Goal: Information Seeking & Learning: Learn about a topic

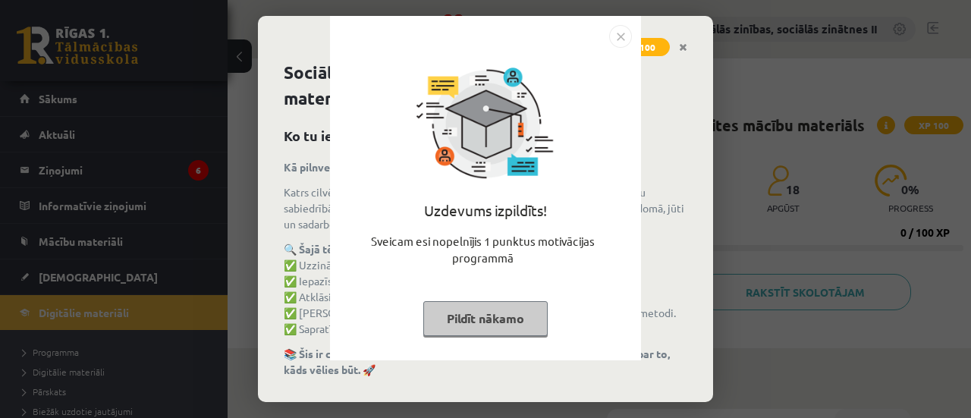
click at [486, 319] on button "Pildīt nākamo" at bounding box center [485, 318] width 124 height 35
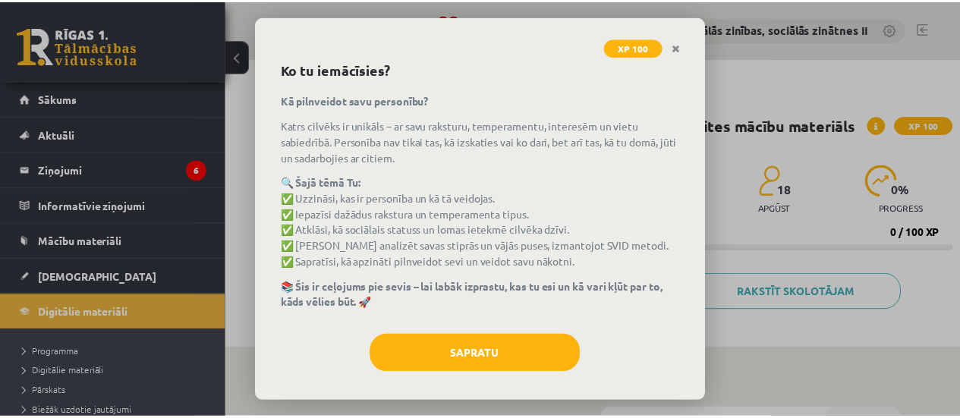
scroll to position [73, 0]
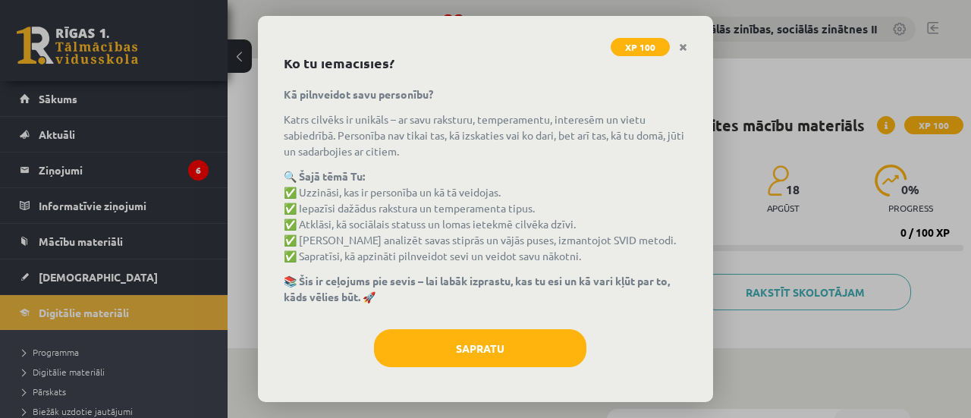
drag, startPoint x: 717, startPoint y: 218, endPoint x: 717, endPoint y: 229, distance: 11.4
click at [717, 229] on div "XP 100 Sociālās zinības 7. klases 1. ieskaites mācību materiāls Ko tu iemācīsie…" at bounding box center [485, 209] width 971 height 418
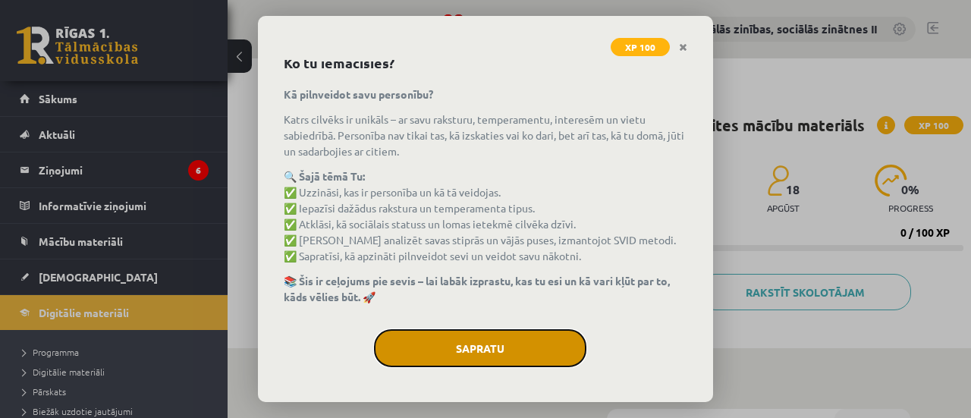
click at [481, 344] on button "Sapratu" at bounding box center [480, 348] width 212 height 38
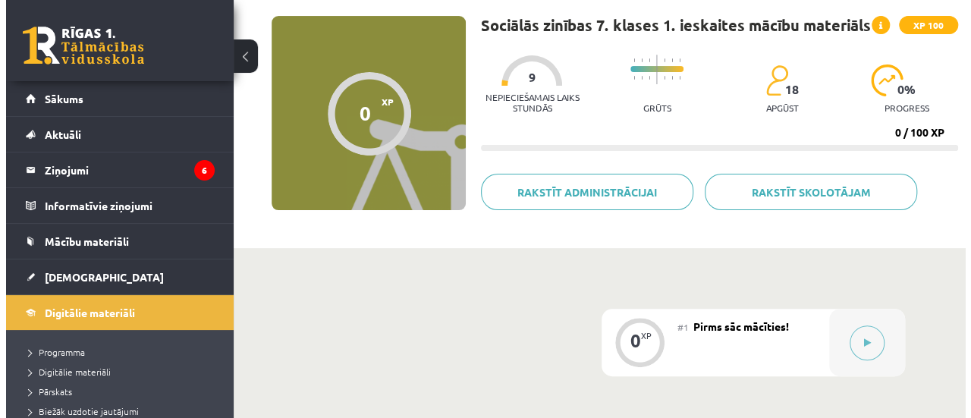
scroll to position [105, 0]
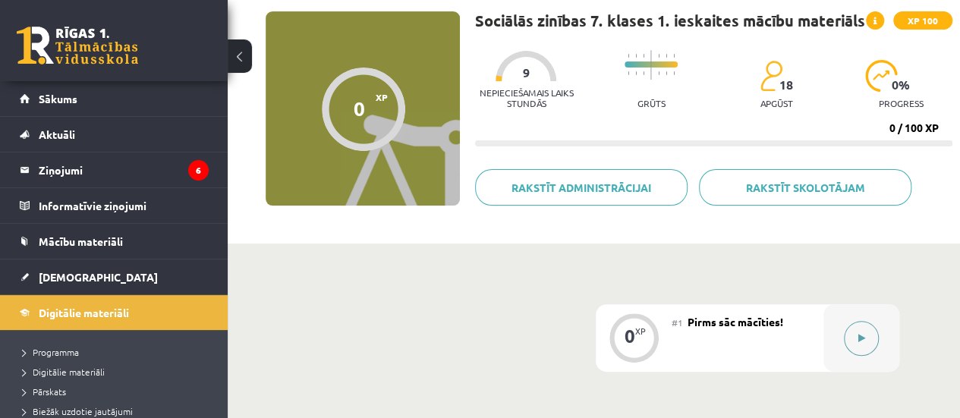
click at [864, 338] on icon at bounding box center [861, 338] width 7 height 9
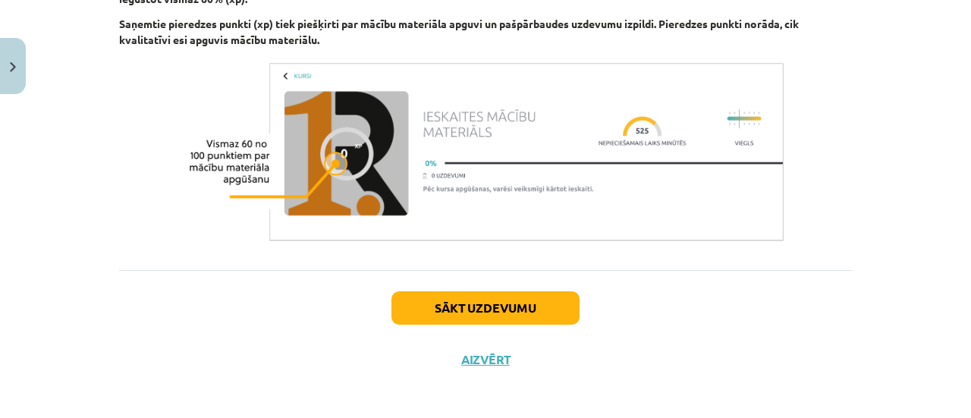
scroll to position [1015, 0]
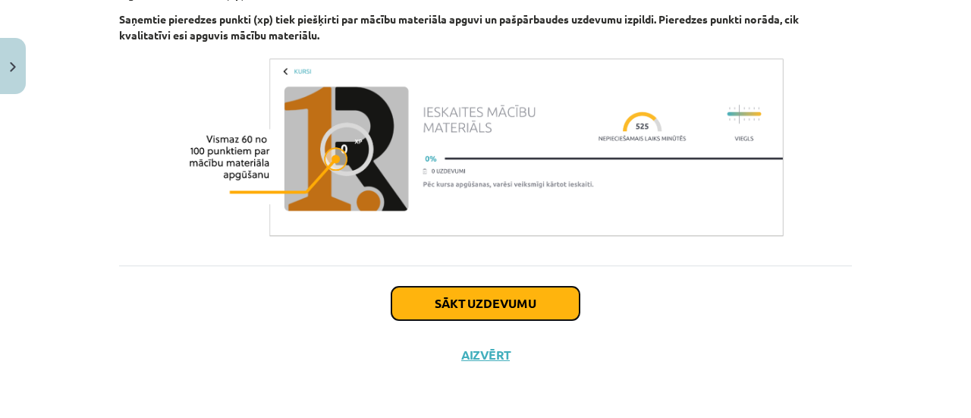
click at [480, 300] on button "Sākt uzdevumu" at bounding box center [486, 303] width 188 height 33
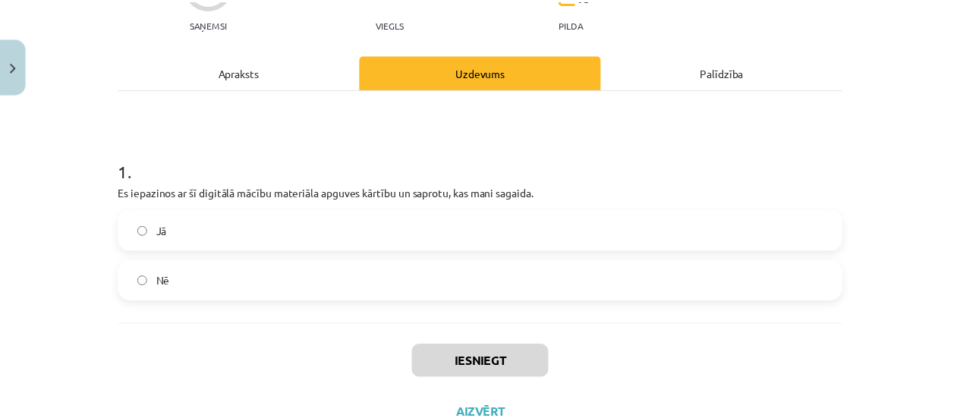
scroll to position [226, 0]
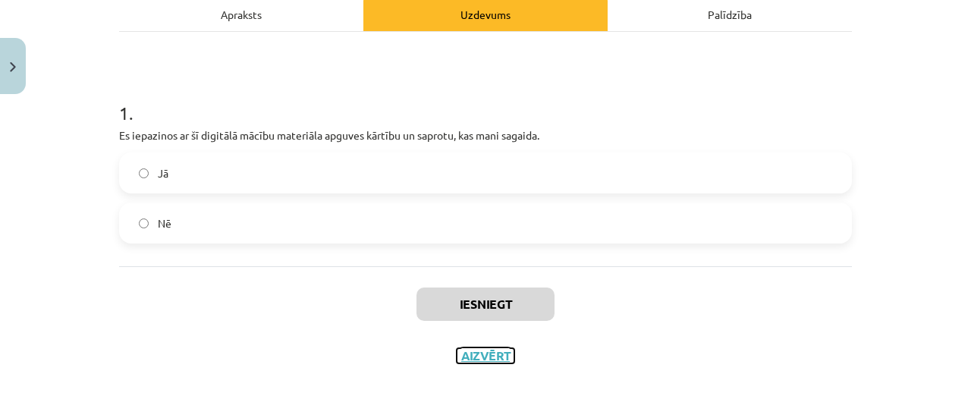
click at [493, 354] on button "Aizvērt" at bounding box center [486, 355] width 58 height 15
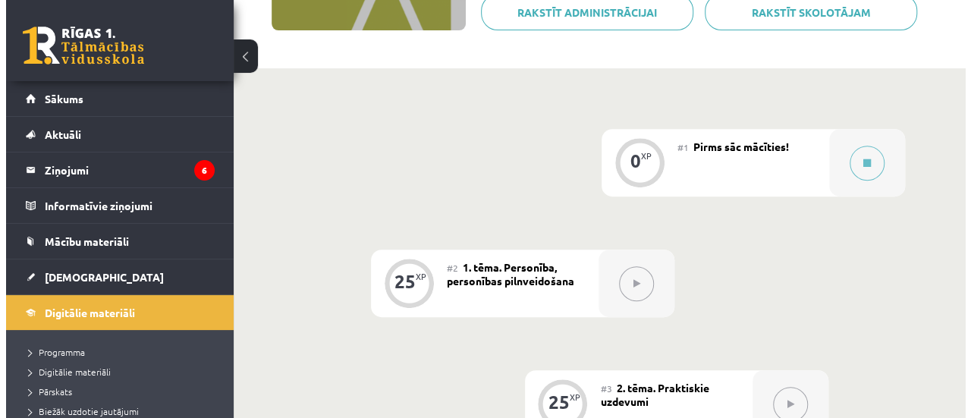
scroll to position [281, 0]
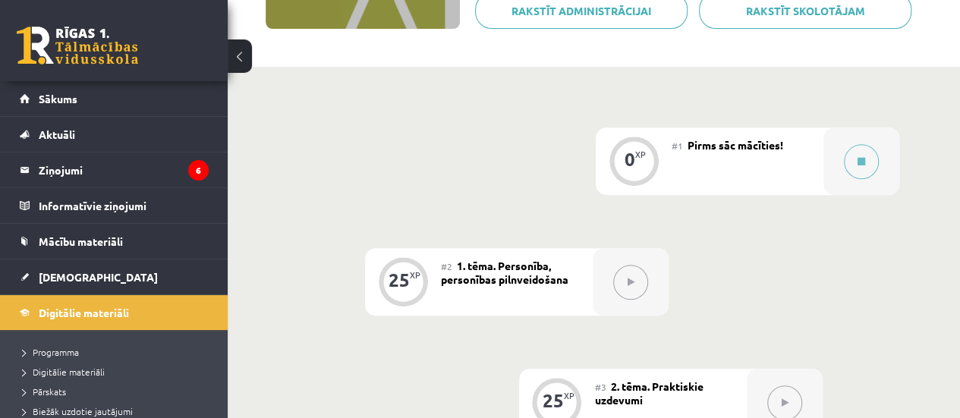
click at [507, 283] on span "1. tēma. Personība, personības pilnveidošana" at bounding box center [504, 272] width 127 height 27
click at [857, 162] on icon at bounding box center [861, 161] width 8 height 9
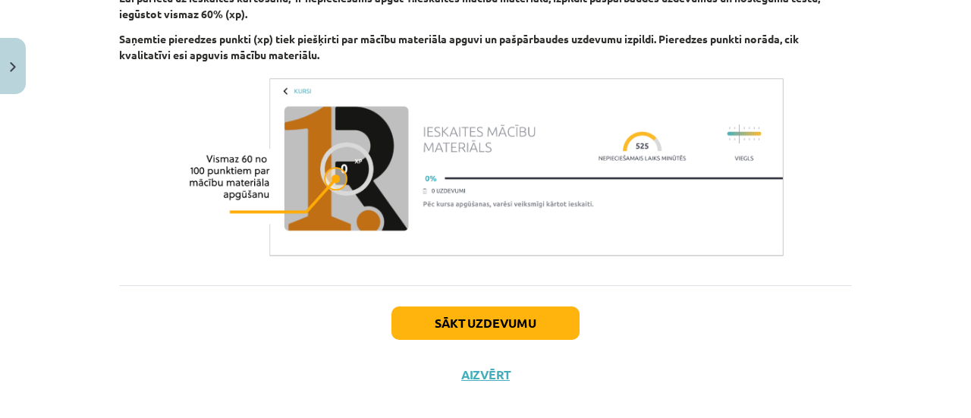
scroll to position [1015, 0]
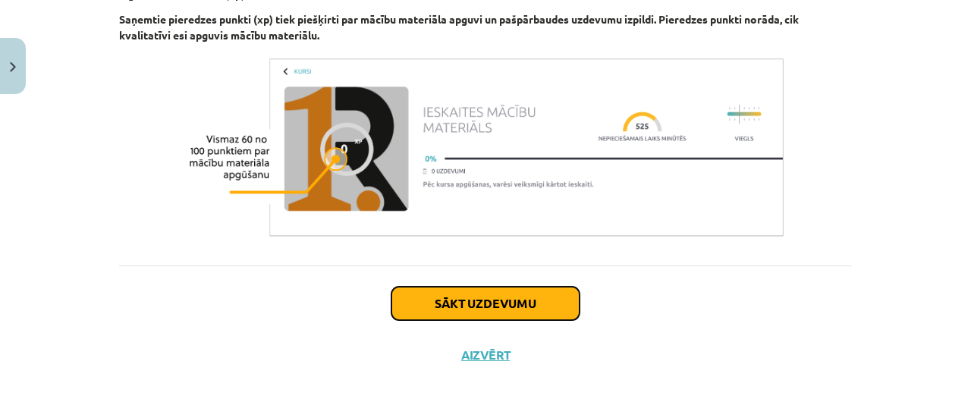
click at [528, 298] on button "Sākt uzdevumu" at bounding box center [486, 303] width 188 height 33
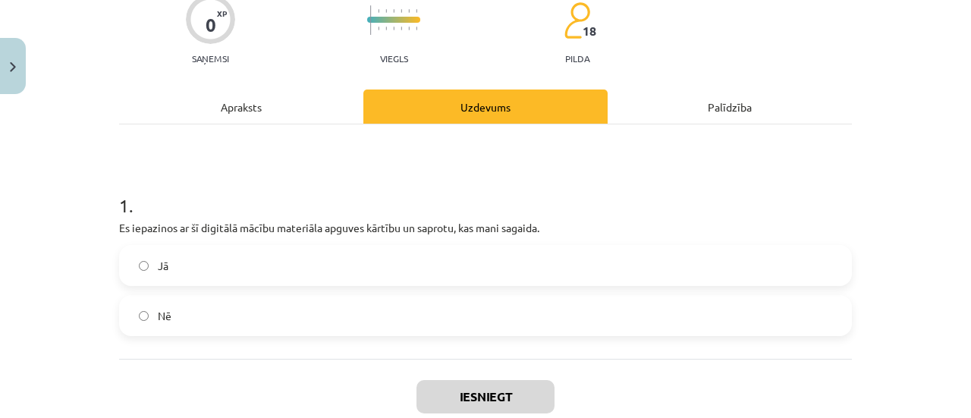
scroll to position [138, 0]
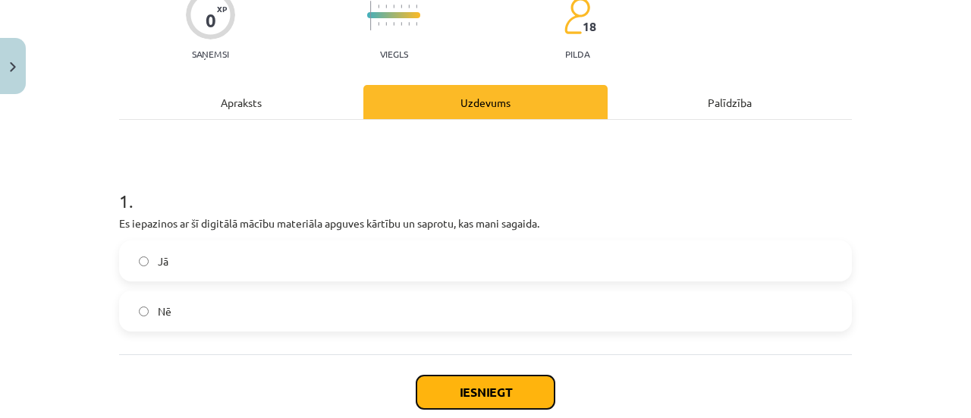
click at [445, 396] on button "Iesniegt" at bounding box center [486, 392] width 138 height 33
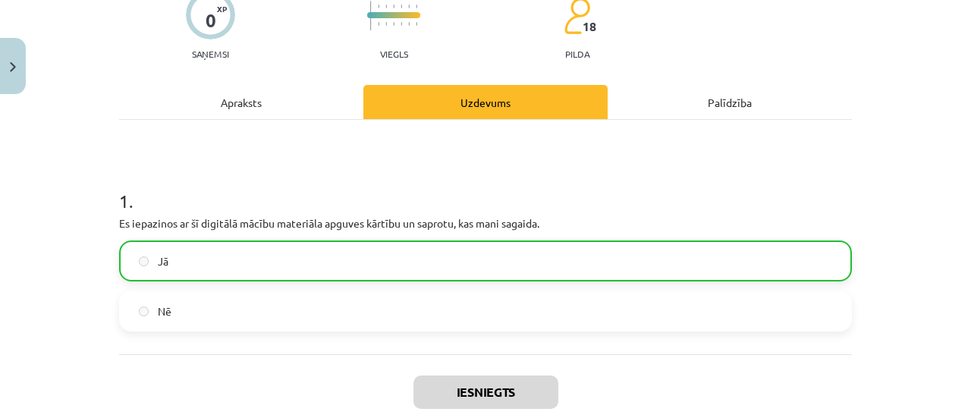
scroll to position [274, 0]
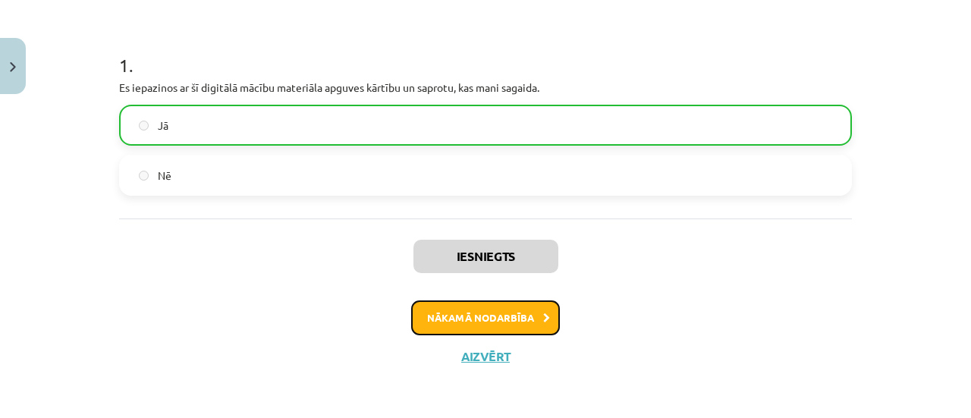
click at [527, 313] on button "Nākamā nodarbība" at bounding box center [485, 317] width 149 height 35
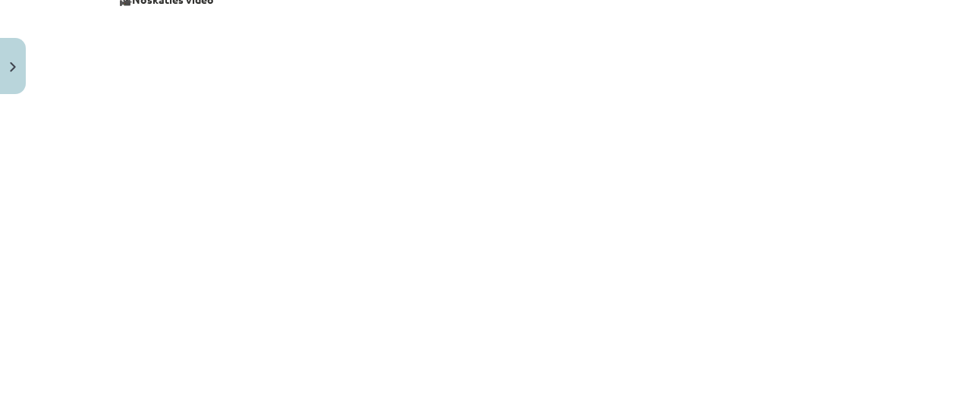
scroll to position [625, 0]
click at [877, 335] on div "Mācību tēma: Sociālās zinības 7. klases 1. ieskaites mācību materiāls #2 1. tēm…" at bounding box center [485, 209] width 971 height 418
